Goal: Information Seeking & Learning: Learn about a topic

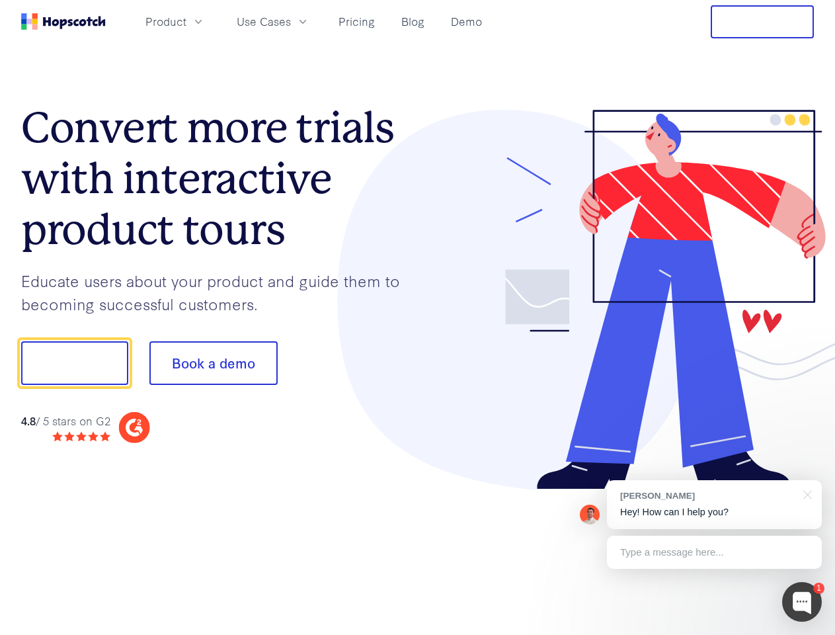
click at [418, 317] on div at bounding box center [616, 300] width 397 height 380
click at [187, 21] on span "Product" at bounding box center [166, 21] width 41 height 17
click at [291, 21] on span "Use Cases" at bounding box center [264, 21] width 54 height 17
click at [763, 22] on button "Free Trial" at bounding box center [762, 21] width 103 height 33
click at [74, 363] on button "Show me!" at bounding box center [74, 363] width 107 height 44
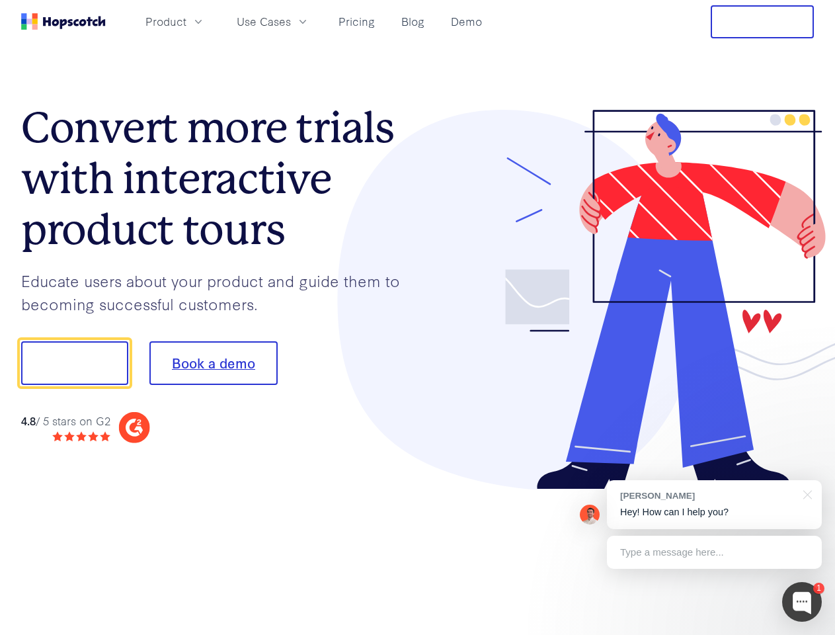
click at [213, 363] on button "Book a demo" at bounding box center [213, 363] width 128 height 44
click at [802, 602] on div at bounding box center [802, 602] width 40 height 40
click at [714, 505] on div "[PERSON_NAME] Hey! How can I help you?" at bounding box center [714, 504] width 215 height 49
click at [806, 634] on div "1 [PERSON_NAME] Hey! How can I help you? Type a message here... Free live chat …" at bounding box center [417, 635] width 835 height 0
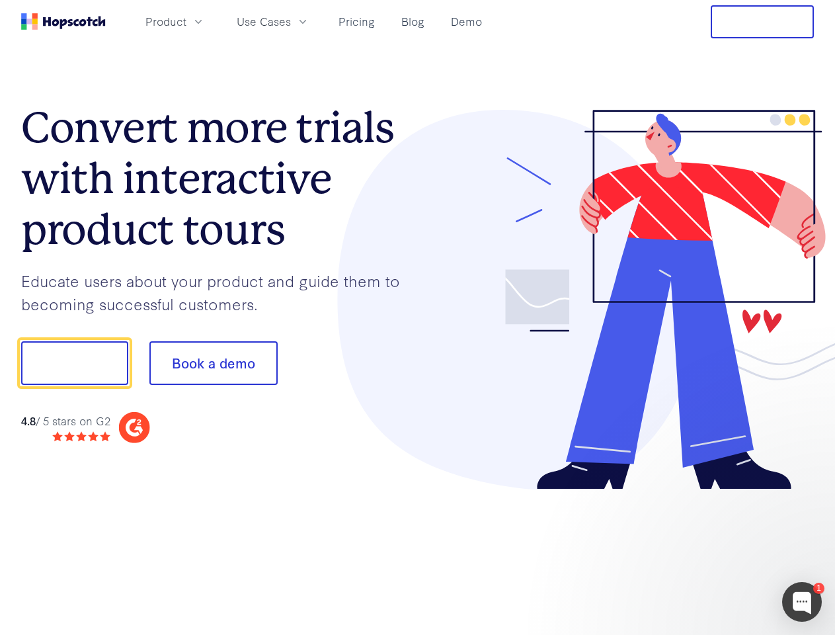
click at [714, 552] on div at bounding box center [698, 361] width 248 height 441
